Goal: Task Accomplishment & Management: Manage account settings

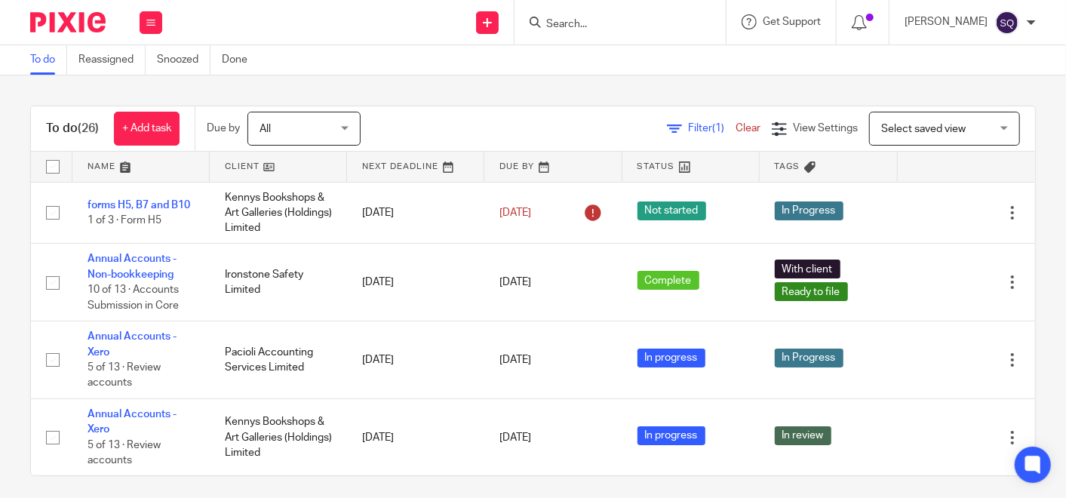
click at [610, 21] on input "Search" at bounding box center [613, 25] width 136 height 14
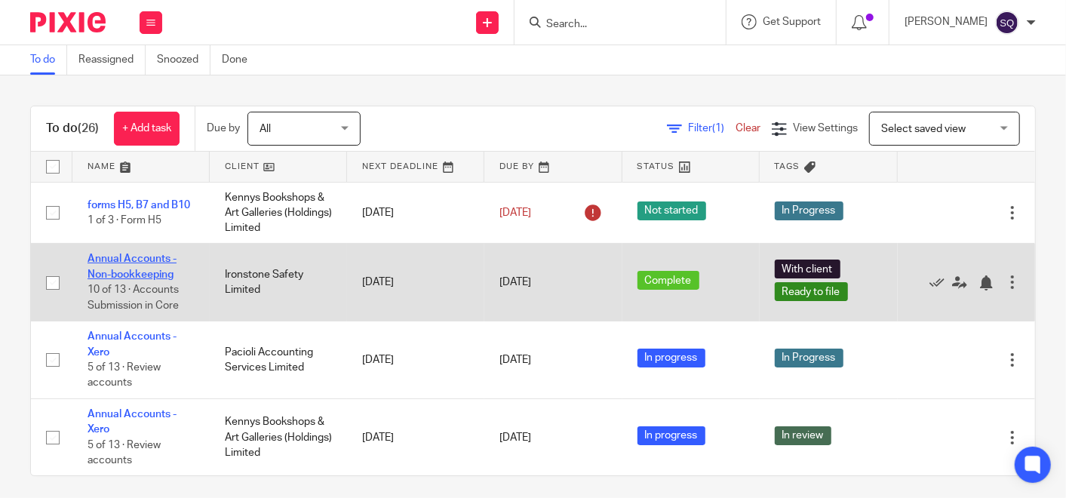
click at [158, 263] on link "Annual Accounts - Non-bookkeeping" at bounding box center [132, 267] width 89 height 26
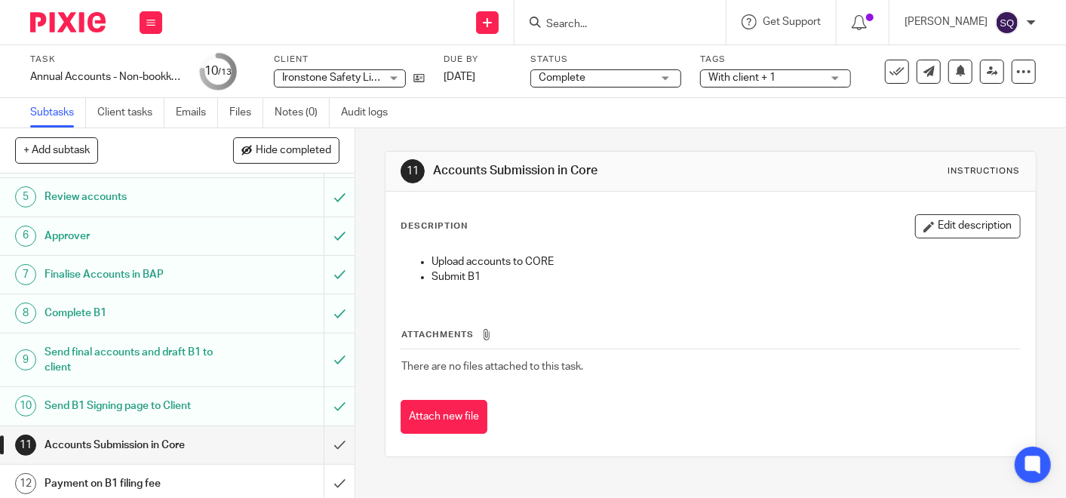
scroll to position [218, 0]
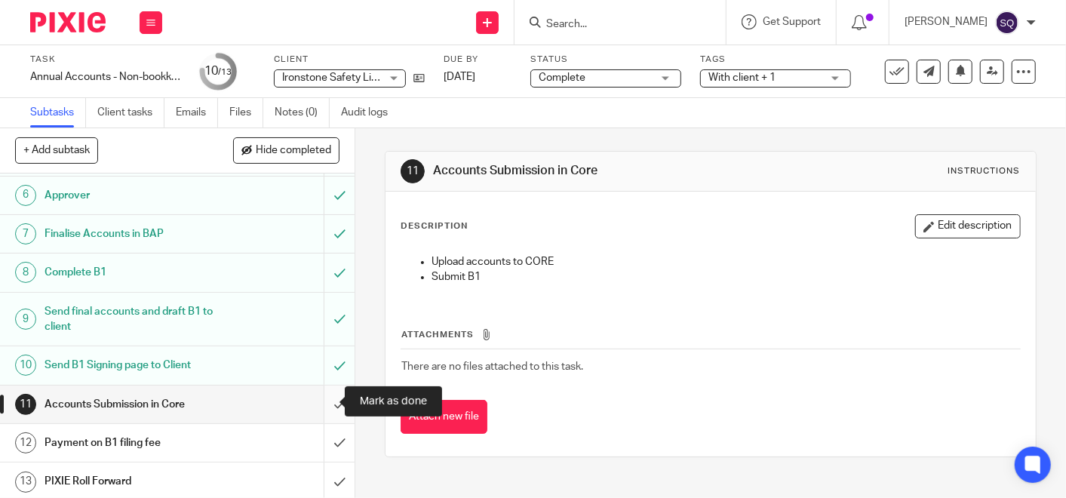
click at [317, 405] on input "submit" at bounding box center [177, 405] width 355 height 38
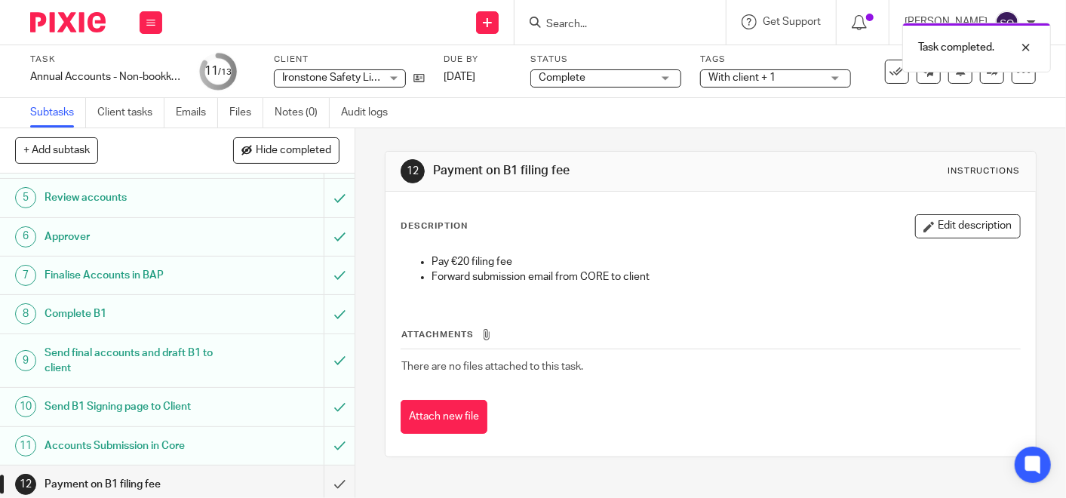
scroll to position [218, 0]
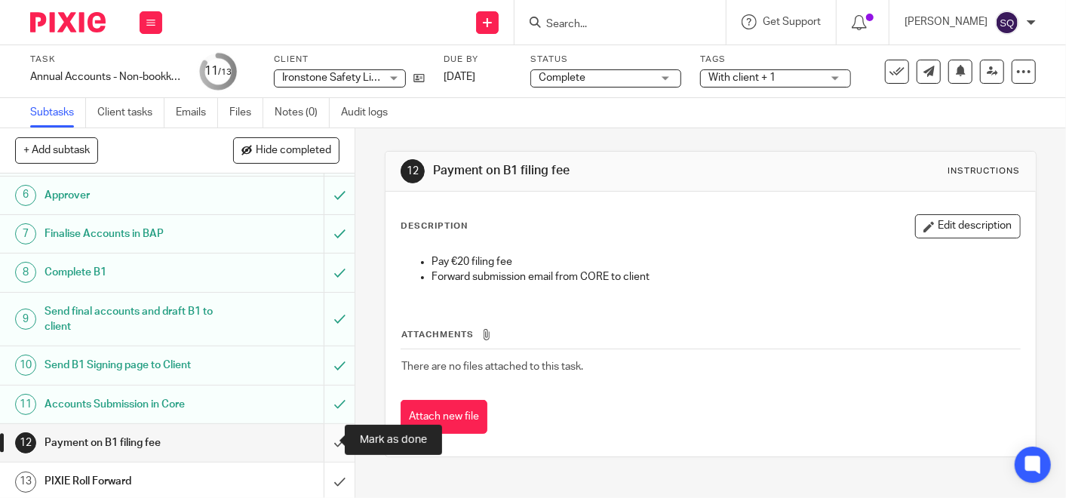
click at [319, 440] on input "submit" at bounding box center [177, 443] width 355 height 38
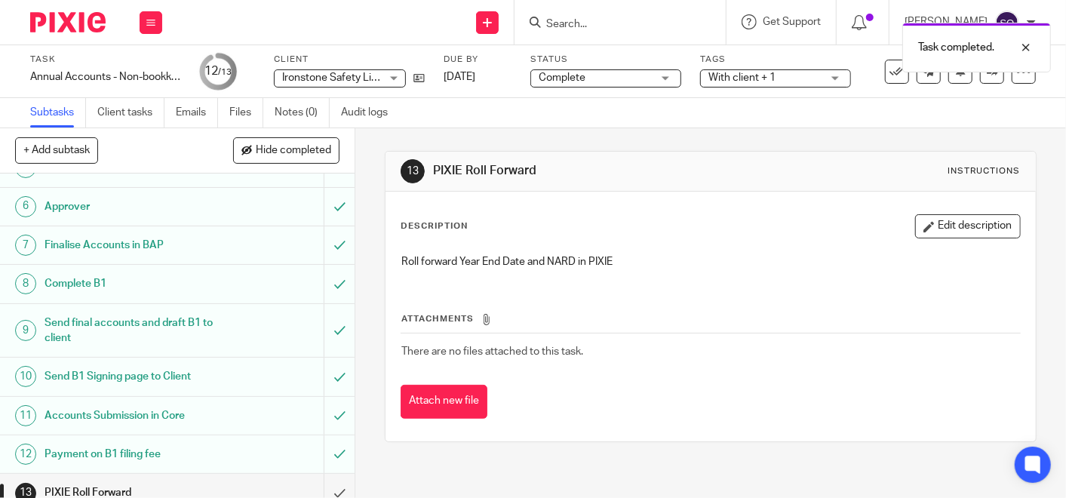
scroll to position [218, 0]
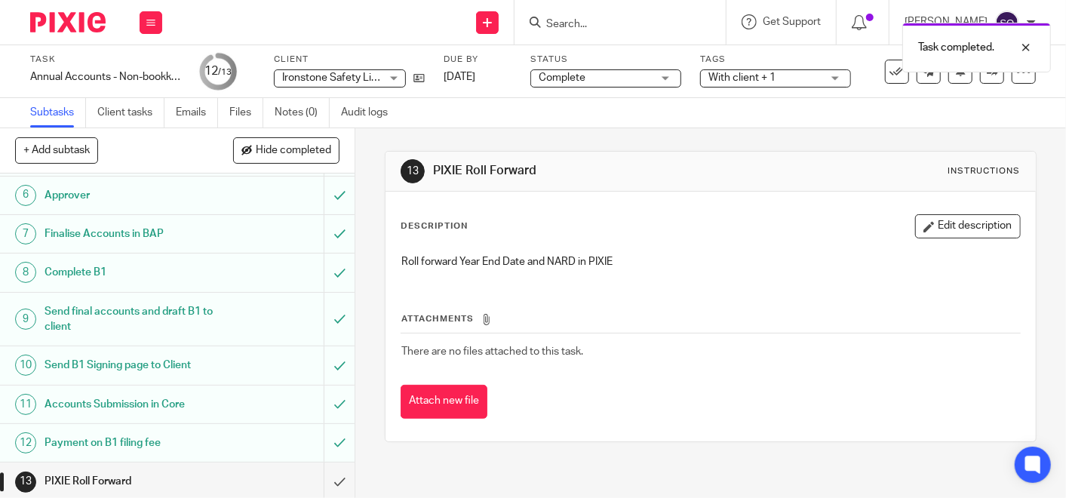
click at [224, 476] on div "PIXIE Roll Forward" at bounding box center [177, 481] width 264 height 23
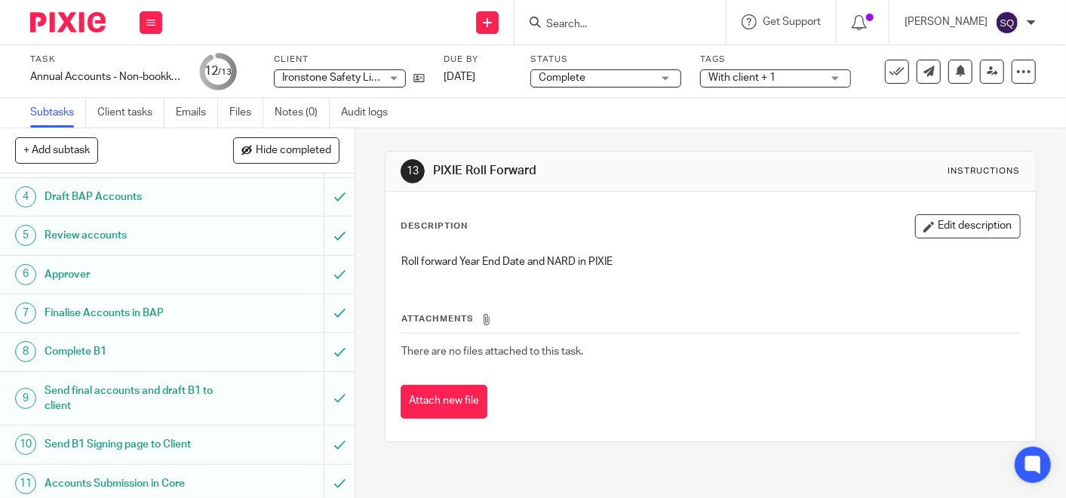
scroll to position [218, 0]
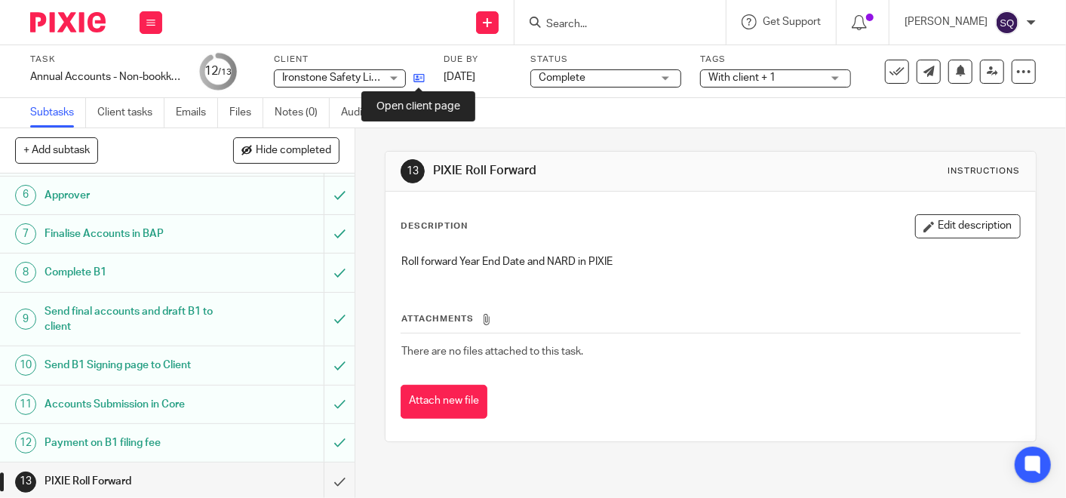
click at [424, 76] on div "Task Annual Accounts - Non-bookkeeping Save Annual Accounts - Non-bookkeeping 1…" at bounding box center [449, 72] width 838 height 36
click at [419, 78] on icon at bounding box center [418, 77] width 11 height 11
drag, startPoint x: 350, startPoint y: 334, endPoint x: 351, endPoint y: 370, distance: 35.5
click at [355, 370] on div "13 PIXIE Roll Forward Instructions Description Edit description Roll forward Ye…" at bounding box center [710, 313] width 711 height 370
click at [599, 456] on div "13 PIXIE Roll Forward Instructions Description Edit description Roll forward Ye…" at bounding box center [711, 296] width 652 height 337
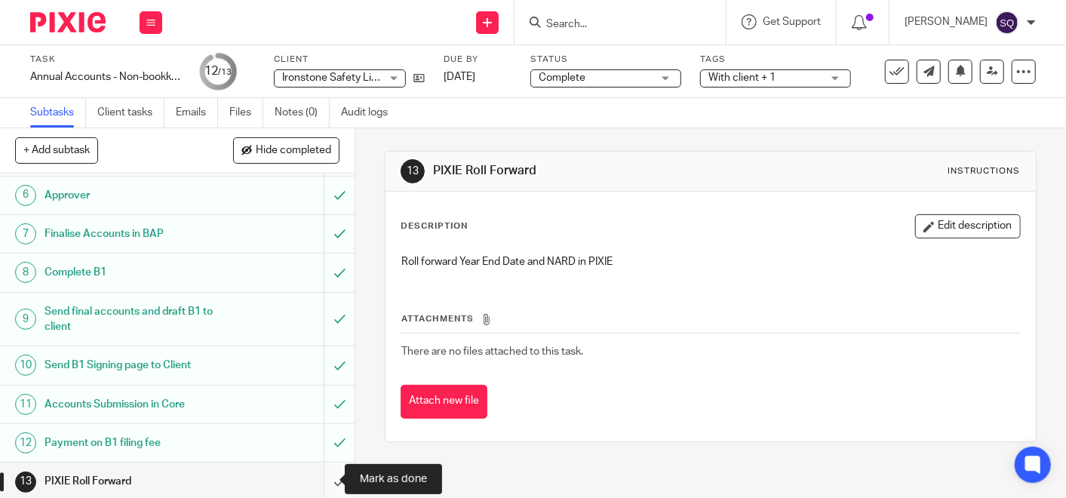
click at [318, 483] on input "submit" at bounding box center [177, 482] width 355 height 38
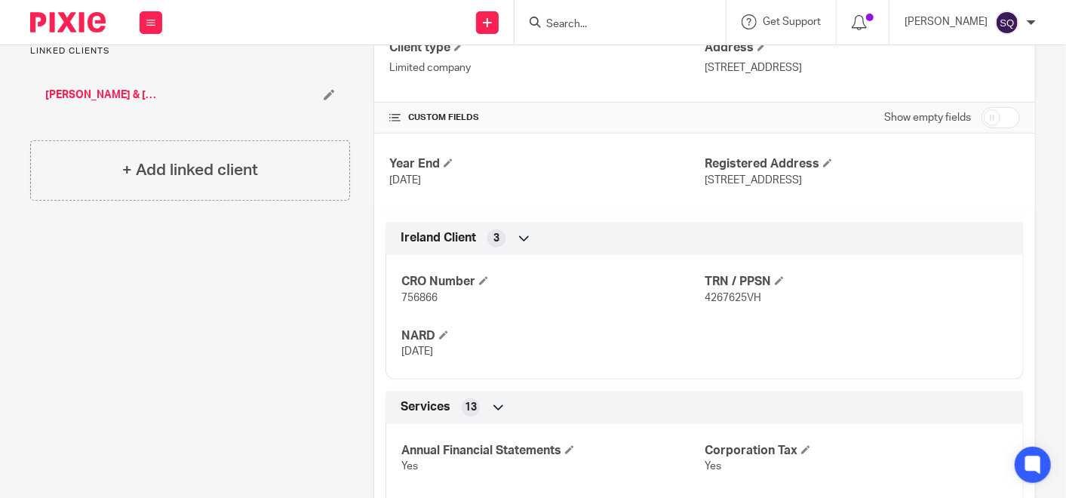
scroll to position [426, 0]
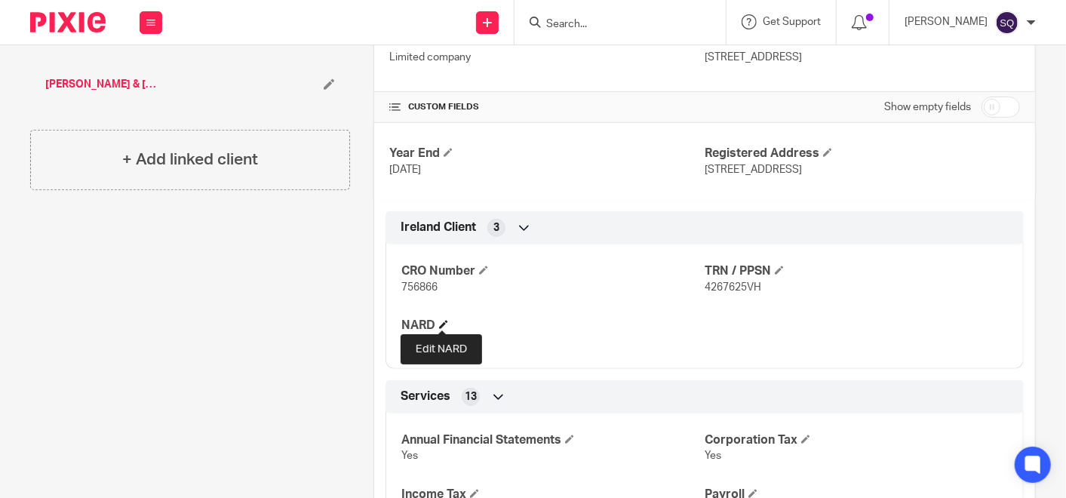
click at [444, 321] on span at bounding box center [443, 324] width 9 height 9
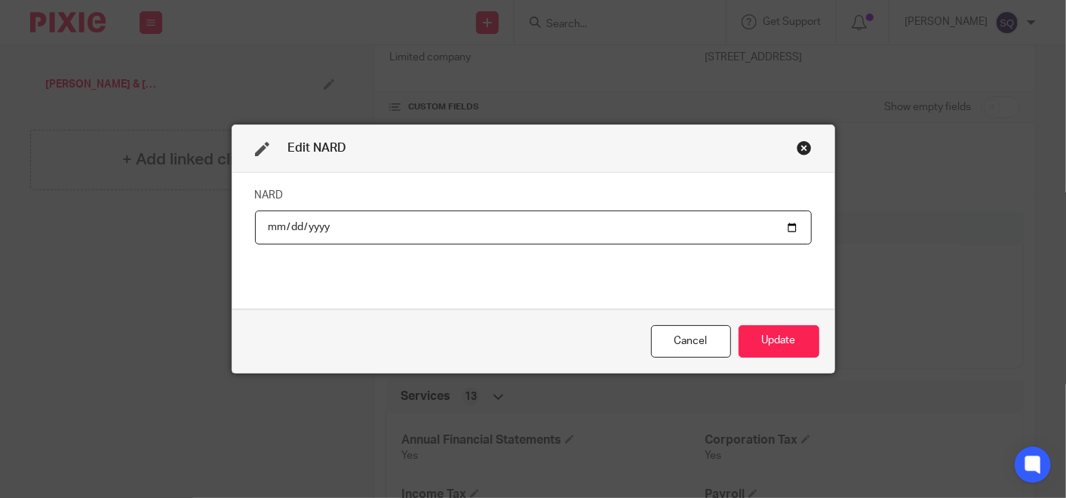
click at [787, 229] on input "2025-08-01" at bounding box center [533, 228] width 557 height 34
type input "2026-08-01"
click at [770, 344] on button "Update" at bounding box center [779, 341] width 81 height 32
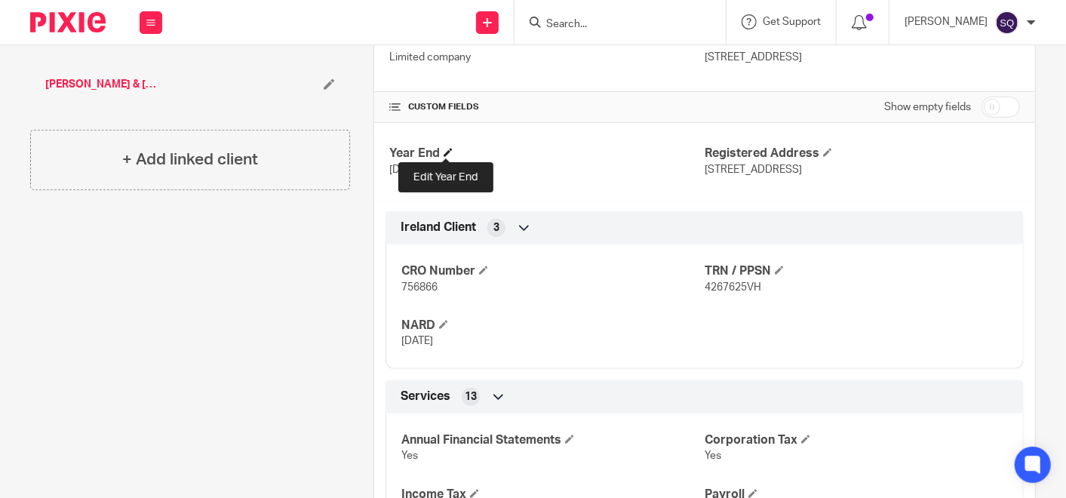
click at [448, 146] on h4 "Year End" at bounding box center [546, 154] width 315 height 16
click at [447, 152] on span at bounding box center [448, 152] width 9 height 9
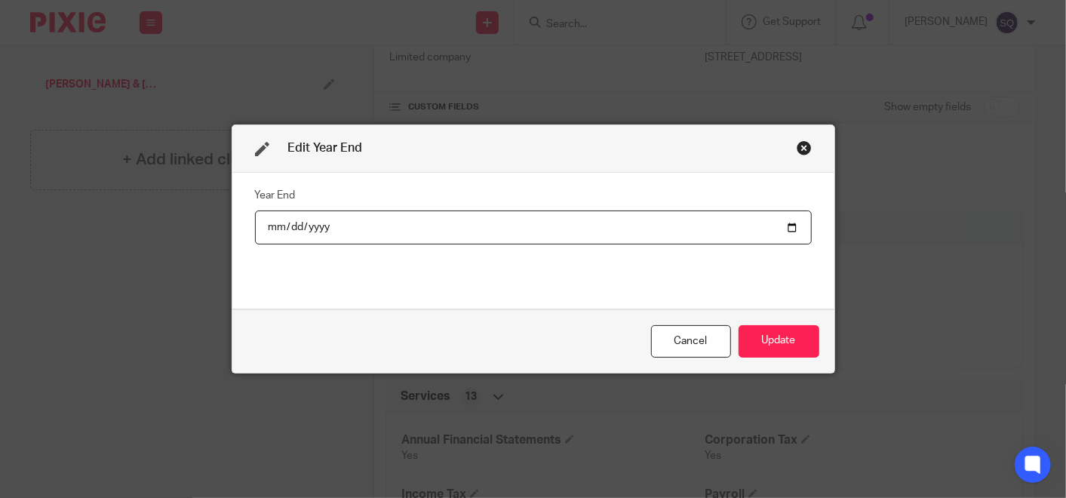
click at [779, 223] on input "2024-12-31" at bounding box center [533, 228] width 557 height 34
type input "2025-12-31"
click at [786, 345] on button "Update" at bounding box center [779, 341] width 81 height 32
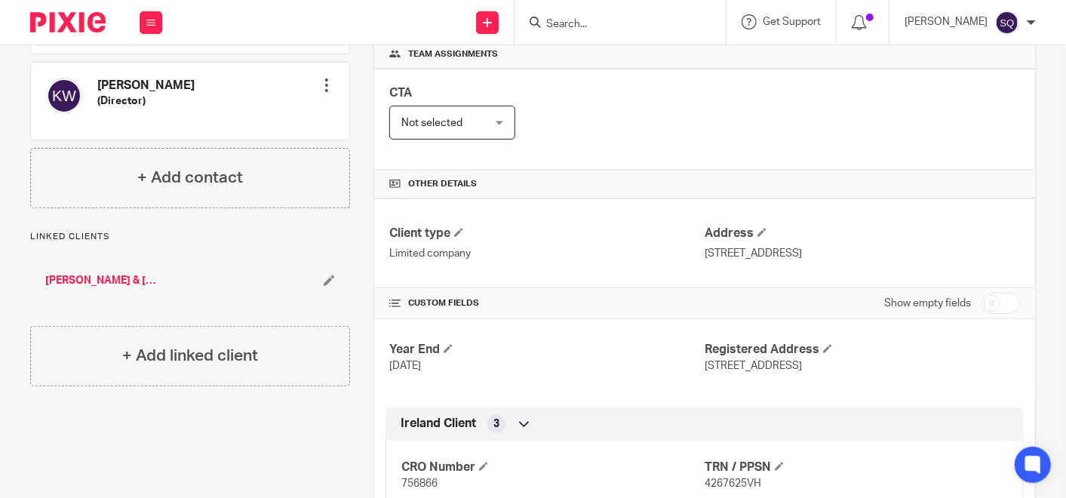
scroll to position [0, 0]
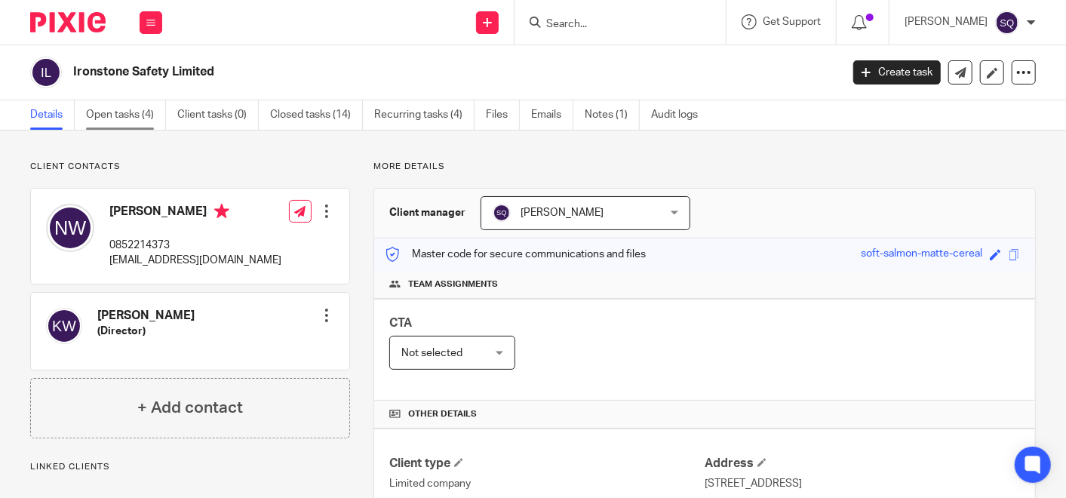
click at [137, 118] on link "Open tasks (4)" at bounding box center [126, 114] width 80 height 29
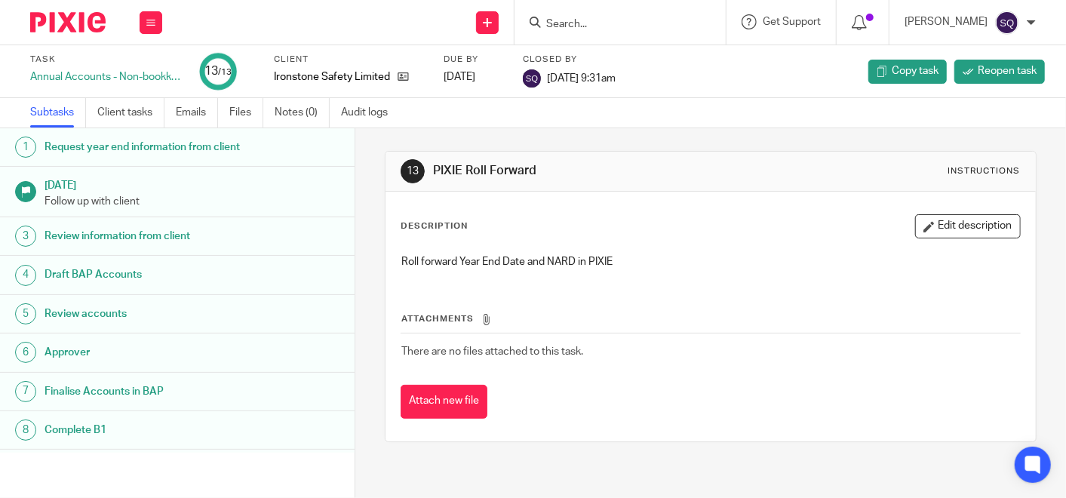
click at [711, 211] on div "Description Edit description Roll forward Year End Date and NARD in PIXIE Attac…" at bounding box center [711, 317] width 650 height 250
click at [71, 19] on img at bounding box center [67, 22] width 75 height 20
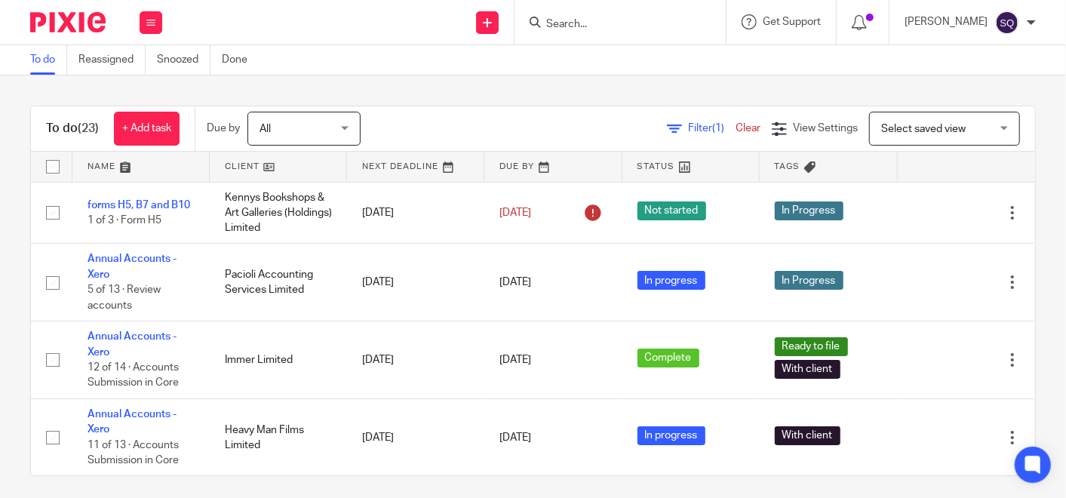
click at [681, 25] on input "Search" at bounding box center [613, 25] width 136 height 14
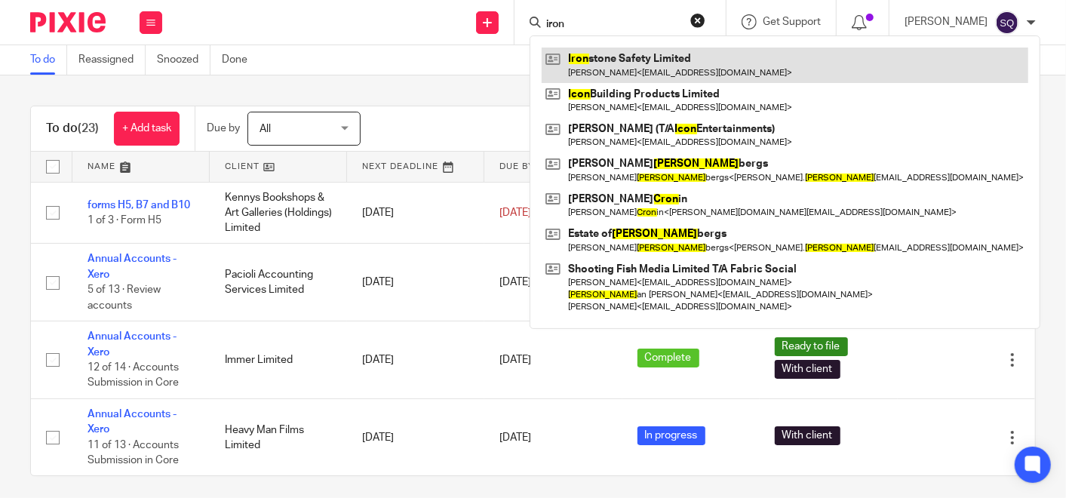
type input "iron"
click at [653, 78] on link at bounding box center [785, 65] width 487 height 35
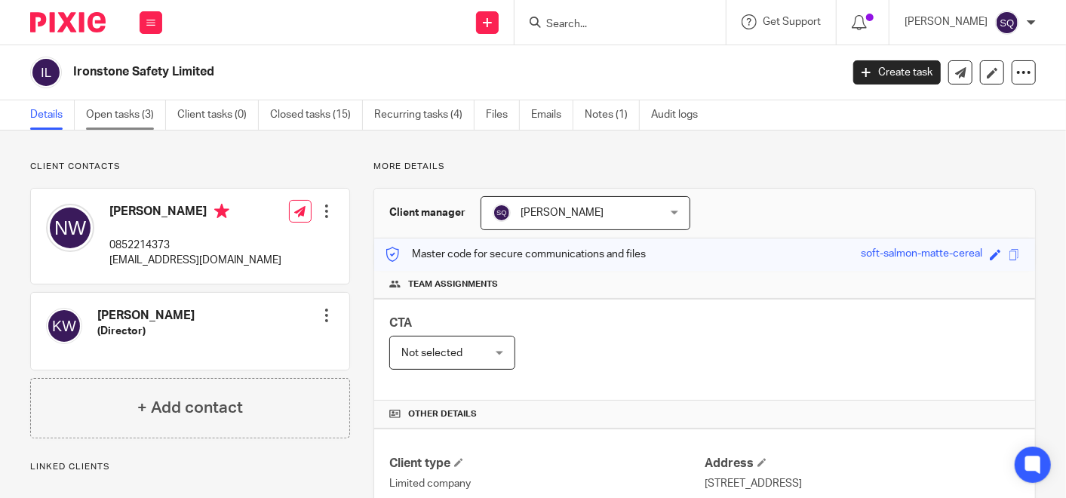
click at [140, 109] on link "Open tasks (3)" at bounding box center [126, 114] width 80 height 29
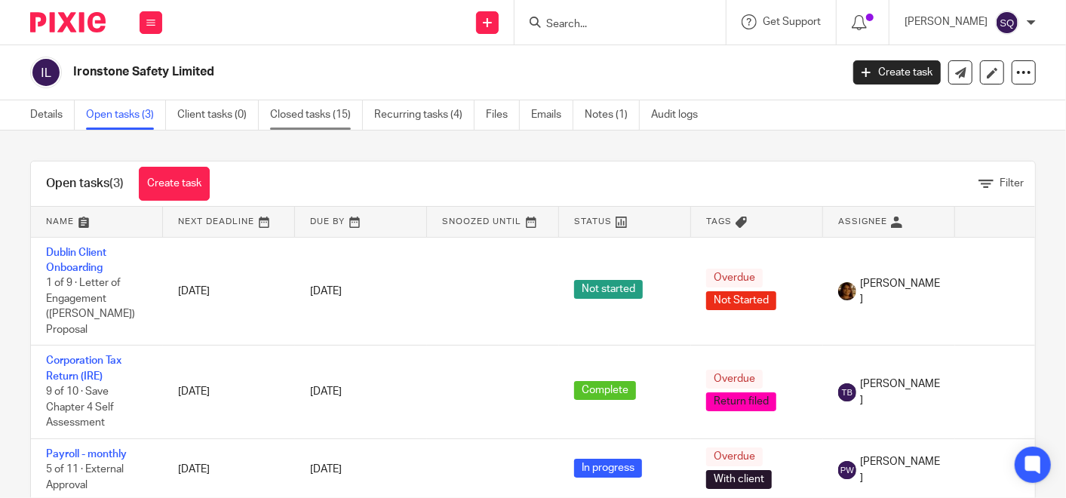
click at [309, 119] on link "Closed tasks (15)" at bounding box center [316, 114] width 93 height 29
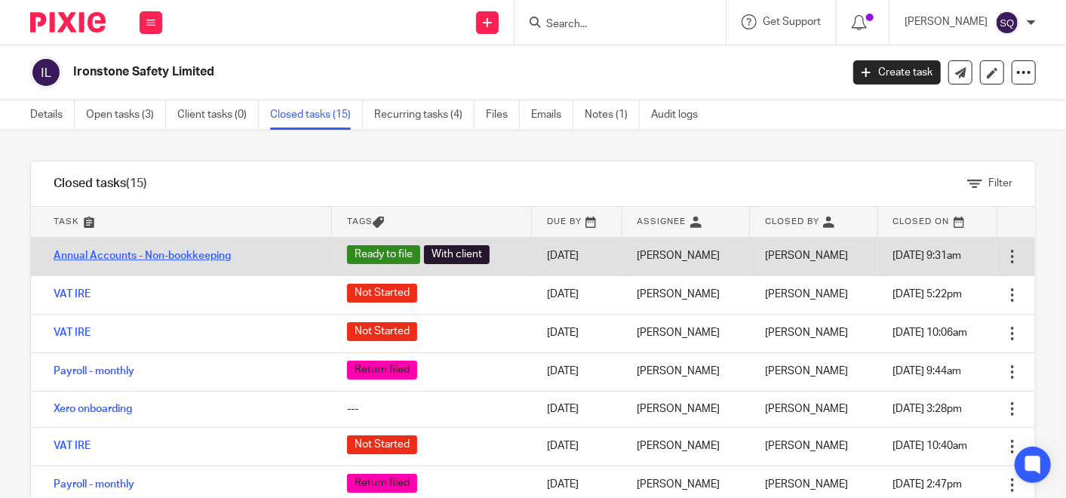
click at [221, 252] on link "Annual Accounts - Non-bookkeeping" at bounding box center [142, 256] width 177 height 11
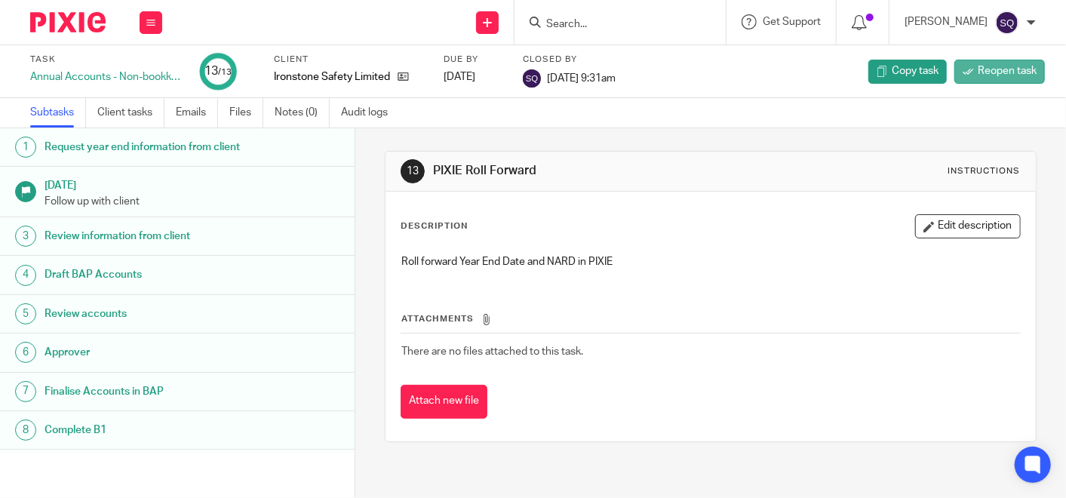
click at [997, 72] on span "Reopen task" at bounding box center [1007, 70] width 59 height 15
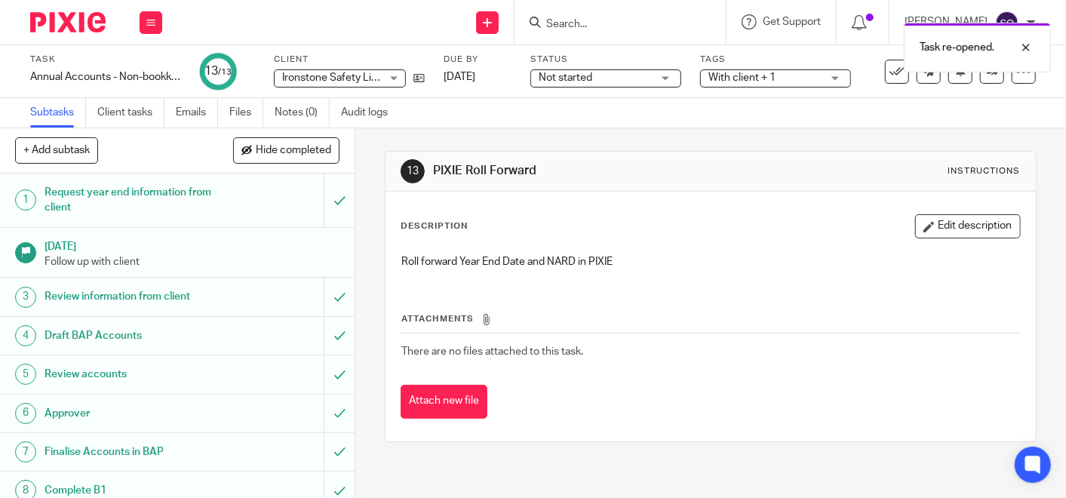
click at [640, 81] on span "Not started" at bounding box center [595, 78] width 113 height 16
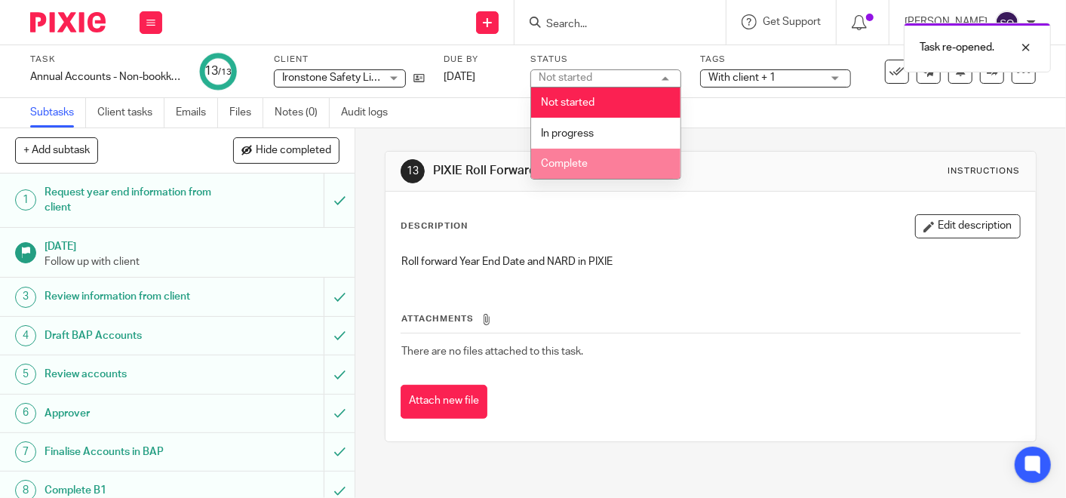
click at [622, 165] on li "Complete" at bounding box center [605, 164] width 149 height 31
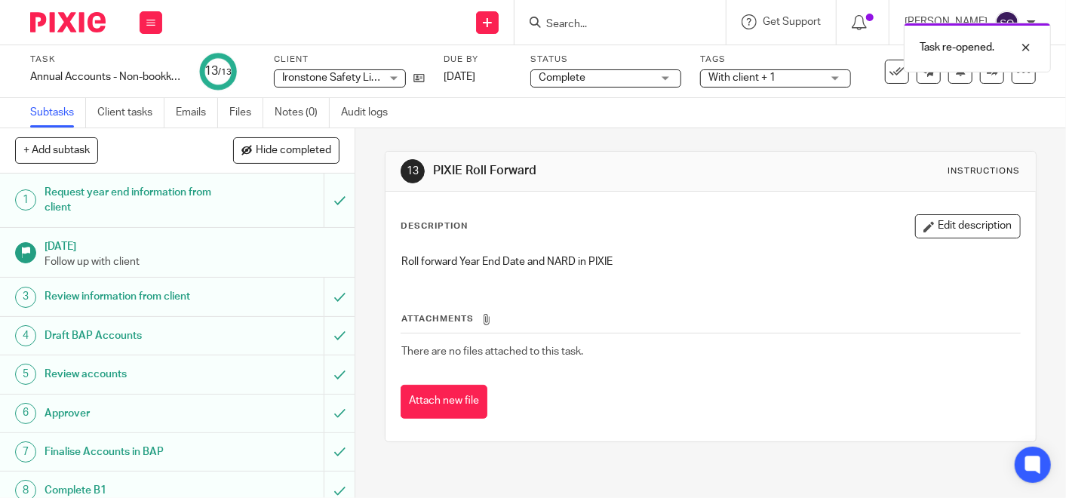
click at [766, 66] on div "Task re-opened." at bounding box center [792, 43] width 518 height 57
click at [769, 77] on span "With client + 1" at bounding box center [741, 77] width 67 height 11
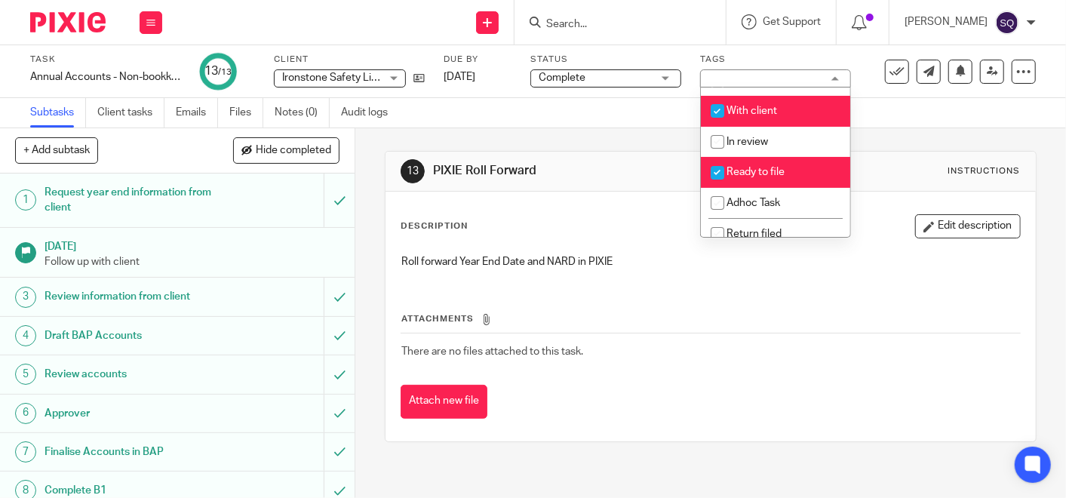
scroll to position [109, 0]
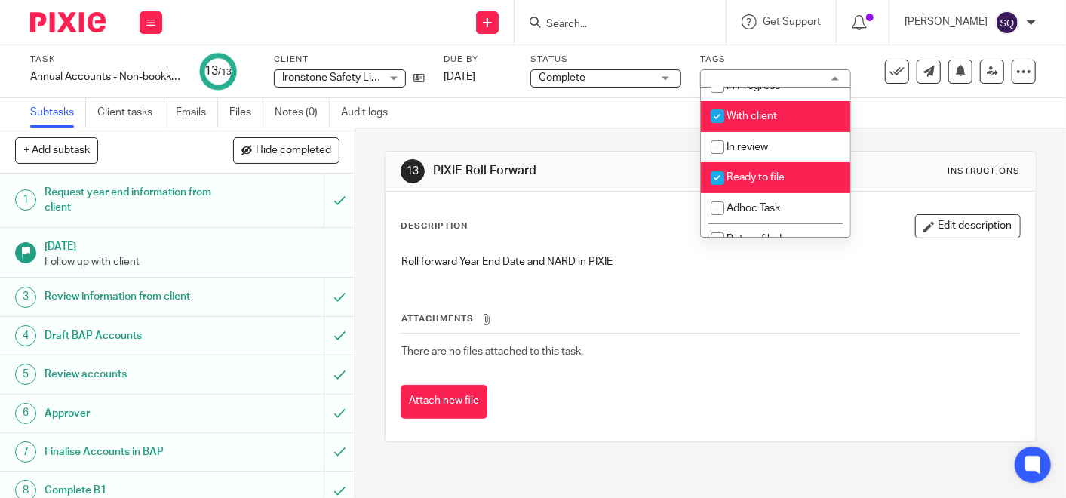
click at [718, 131] on input "checkbox" at bounding box center [717, 116] width 29 height 29
checkbox input "false"
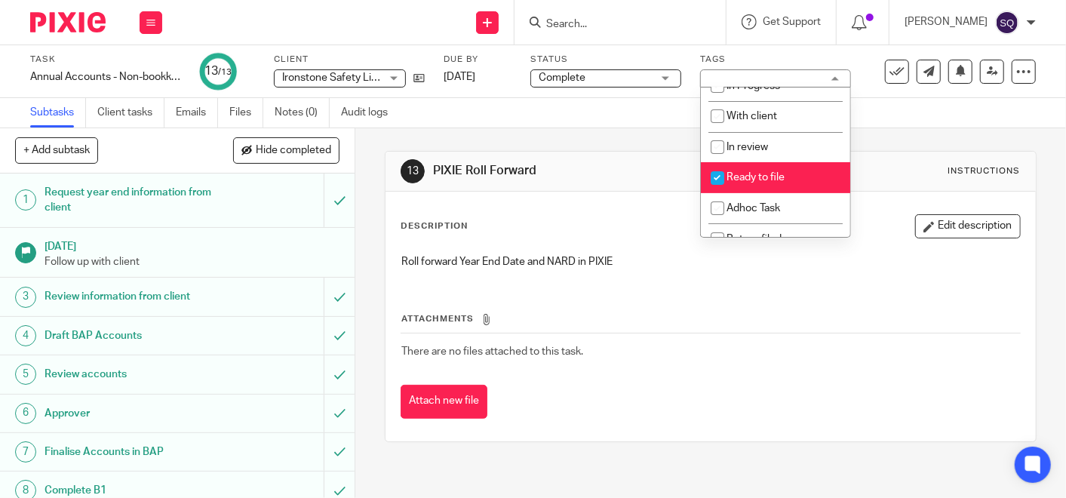
click at [721, 192] on input "checkbox" at bounding box center [717, 178] width 29 height 29
checkbox input "false"
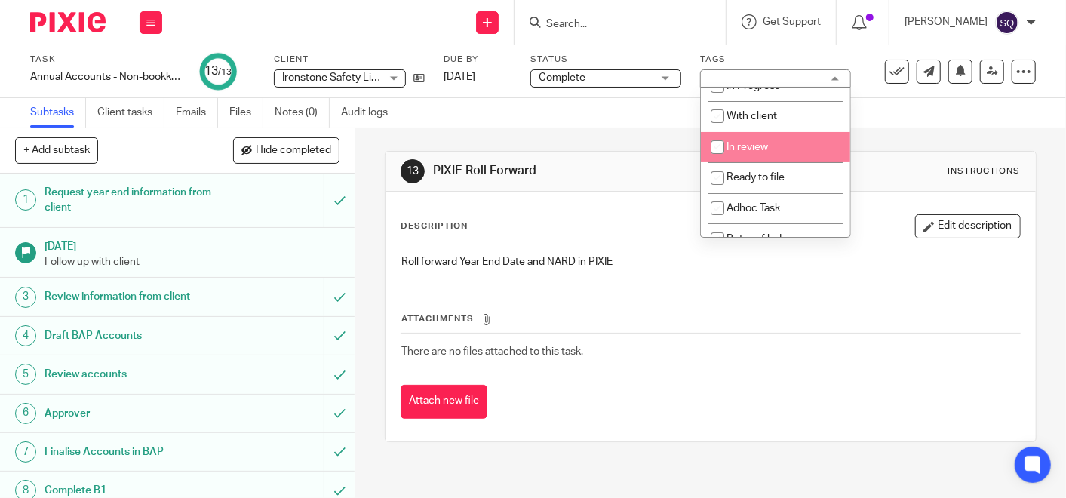
scroll to position [172, 0]
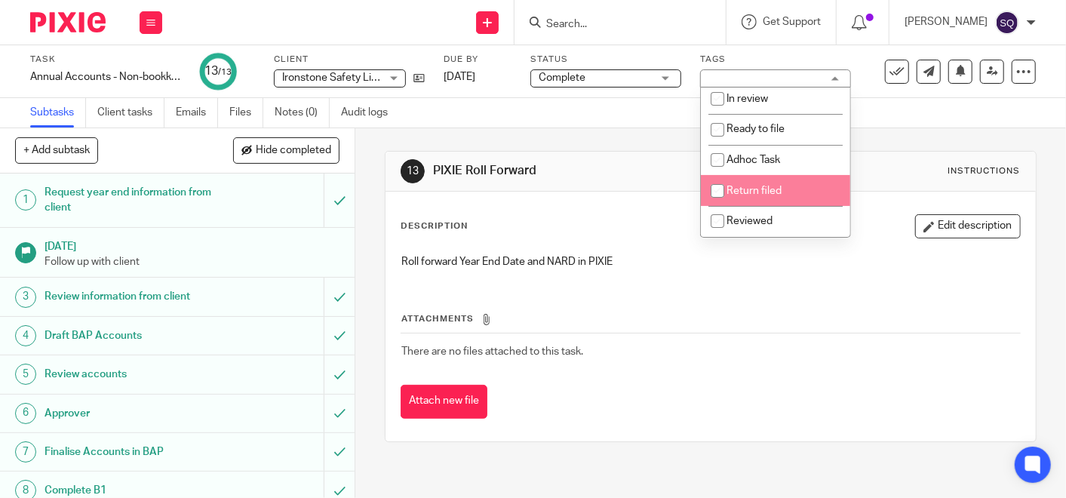
click at [713, 192] on input "checkbox" at bounding box center [717, 191] width 29 height 29
checkbox input "true"
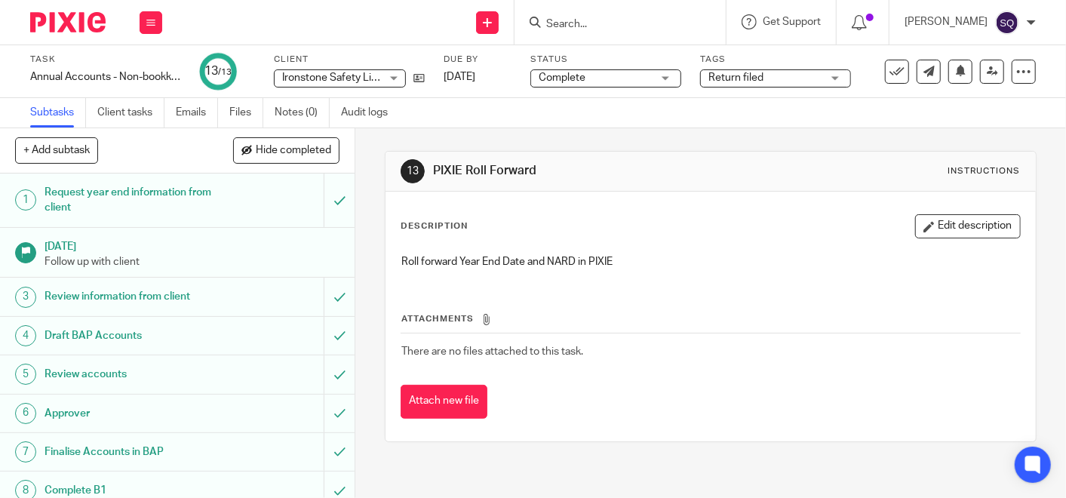
click at [775, 309] on div "Attachments There are no files attached to this task. Attach new file" at bounding box center [711, 349] width 620 height 137
click at [890, 69] on icon at bounding box center [897, 71] width 15 height 15
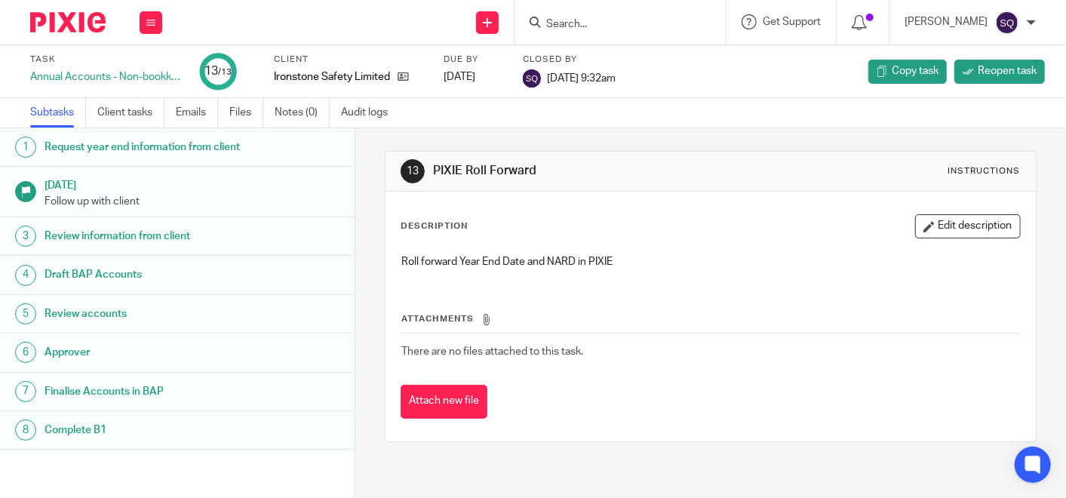
click at [84, 26] on img at bounding box center [67, 22] width 75 height 20
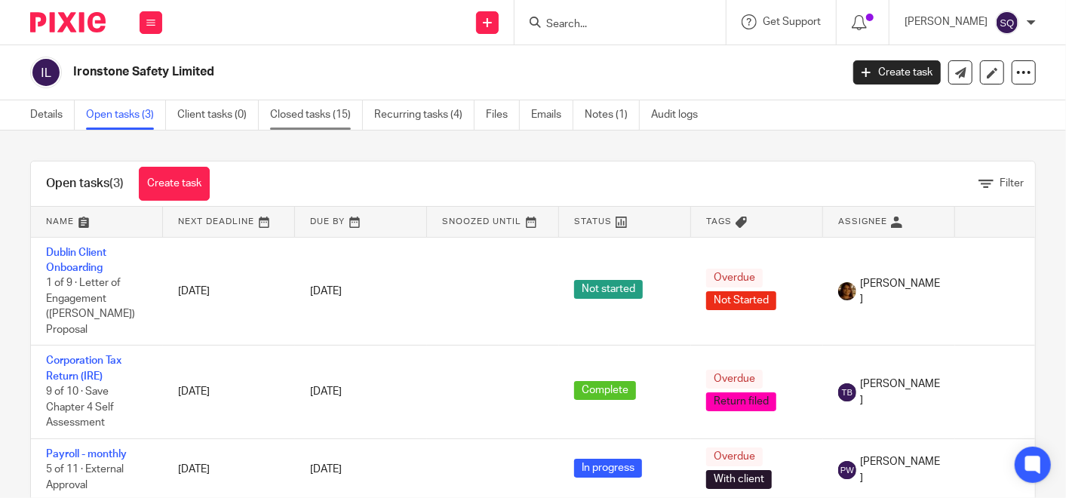
click at [340, 114] on link "Closed tasks (15)" at bounding box center [316, 114] width 93 height 29
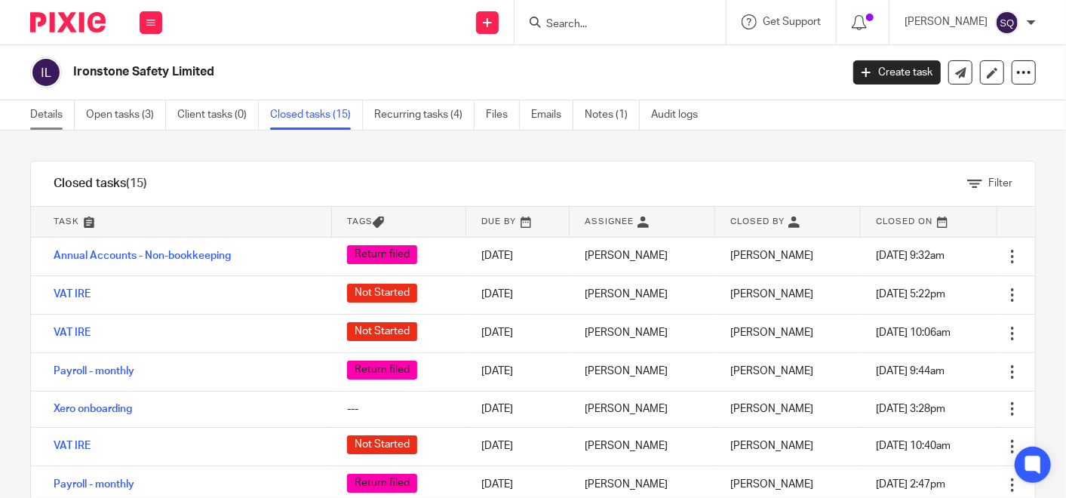
click at [54, 109] on link "Details" at bounding box center [52, 114] width 45 height 29
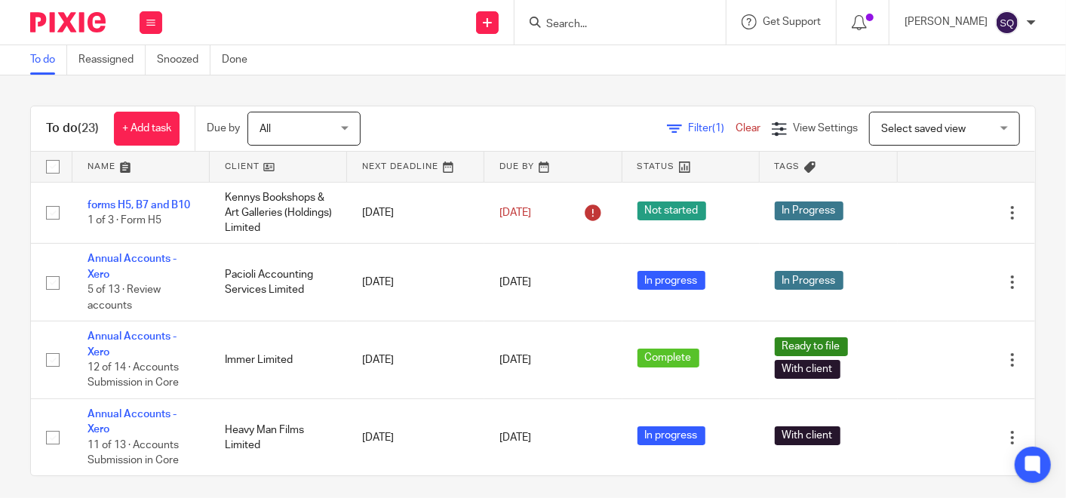
scroll to position [8, 0]
